Goal: Task Accomplishment & Management: Manage account settings

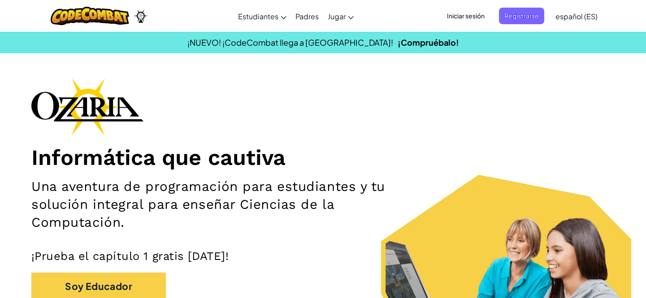
click at [488, 17] on span "Iniciar sesión" at bounding box center [466, 16] width 48 height 17
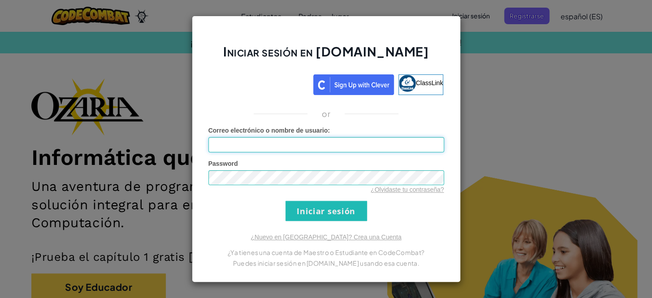
click at [278, 148] on input "Correo electrónico o nombre de usuario :" at bounding box center [327, 144] width 236 height 15
type input "[EMAIL_ADDRESS][DOMAIN_NAME]"
click at [443, 192] on link "¿Olvidaste tu contraseña?" at bounding box center [407, 189] width 73 height 7
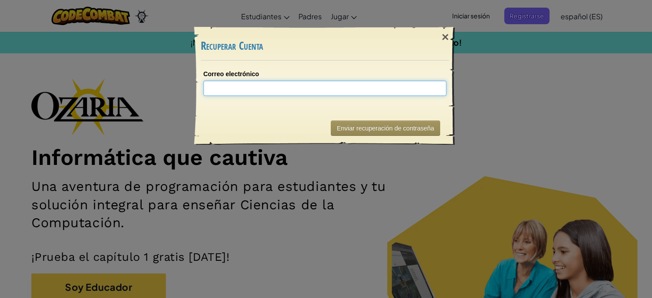
click at [284, 94] on input "Correo electrónico" at bounding box center [325, 88] width 243 height 15
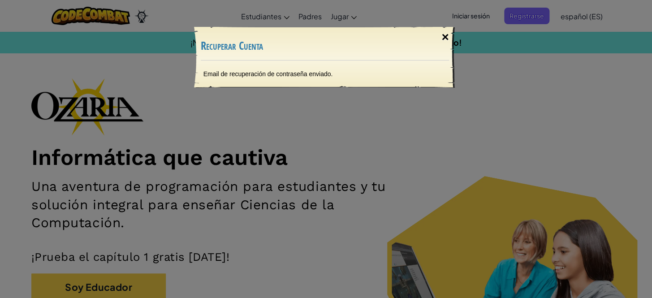
click at [445, 39] on div "×" at bounding box center [445, 37] width 21 height 26
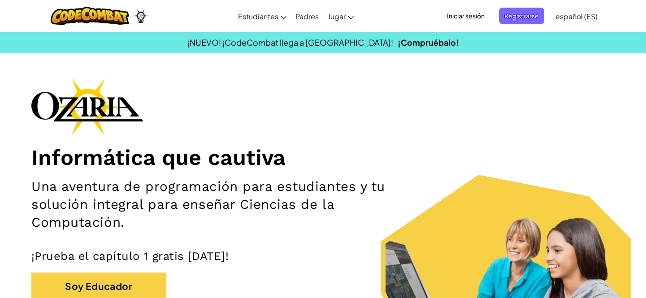
click at [474, 22] on span "Iniciar sesión" at bounding box center [466, 16] width 48 height 17
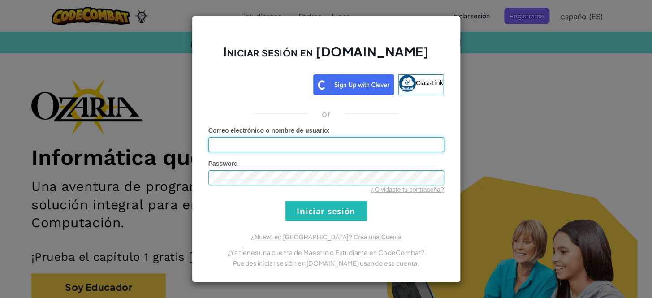
click at [391, 142] on input "Correo electrónico o nombre de usuario :" at bounding box center [327, 144] width 236 height 15
type input "[EMAIL_ADDRESS][DOMAIN_NAME]"
click at [338, 201] on input "Iniciar sesión" at bounding box center [327, 211] width 82 height 20
click at [325, 208] on input "Iniciar sesión" at bounding box center [327, 211] width 82 height 20
